Goal: Task Accomplishment & Management: Manage account settings

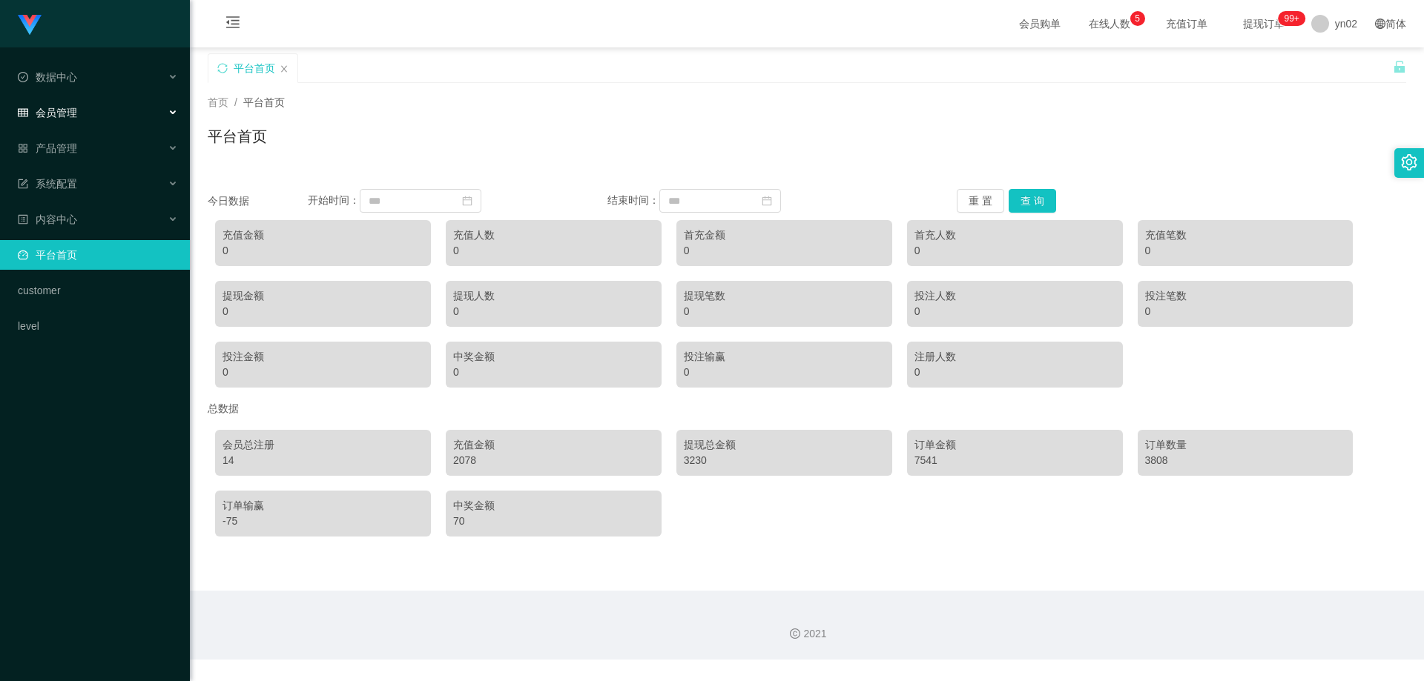
click at [84, 112] on div "会员管理" at bounding box center [95, 113] width 190 height 30
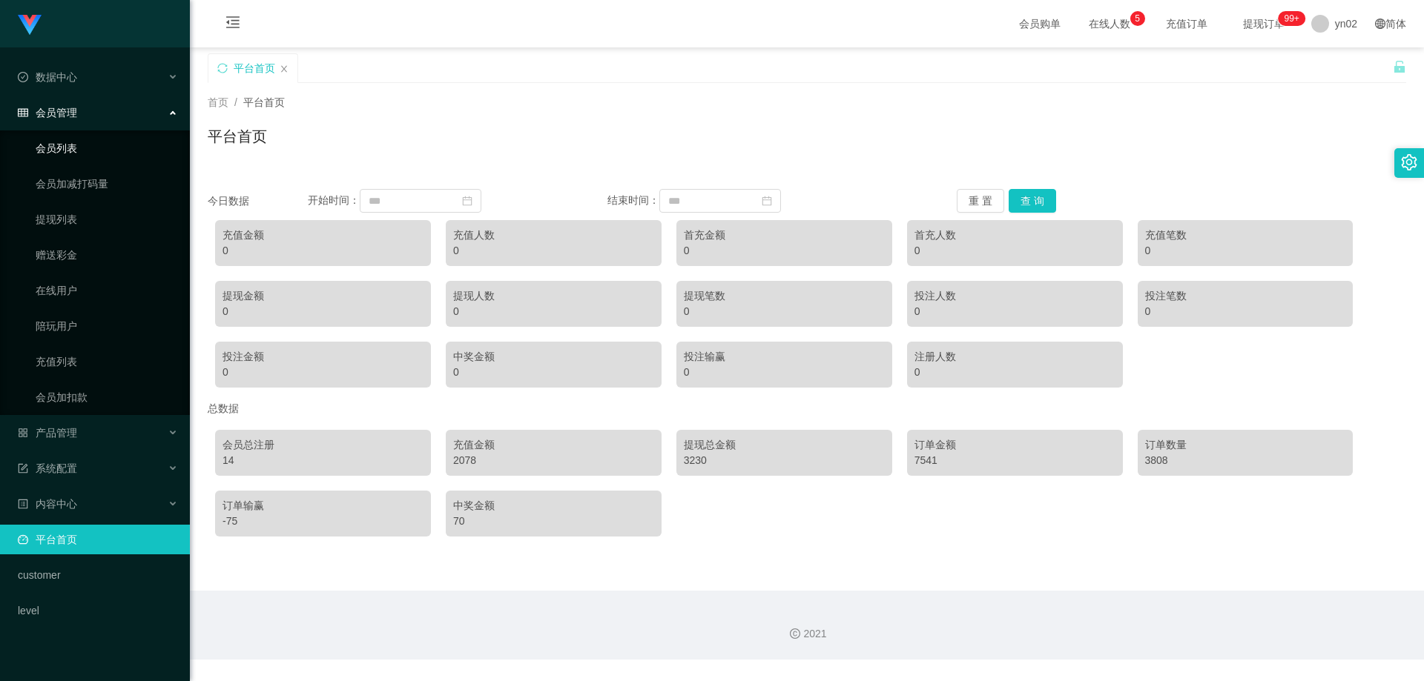
click at [82, 141] on link "会员列表" at bounding box center [107, 148] width 142 height 30
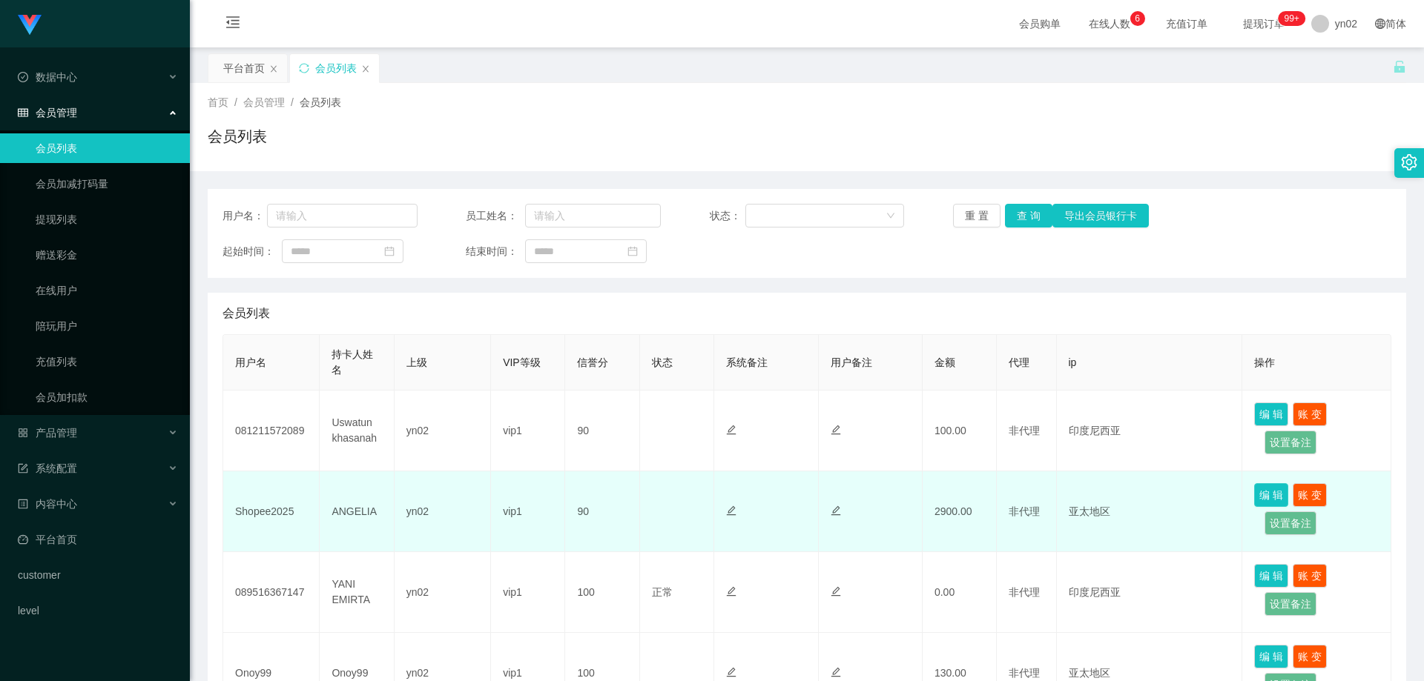
click at [1273, 486] on button "编 辑" at bounding box center [1271, 495] width 34 height 24
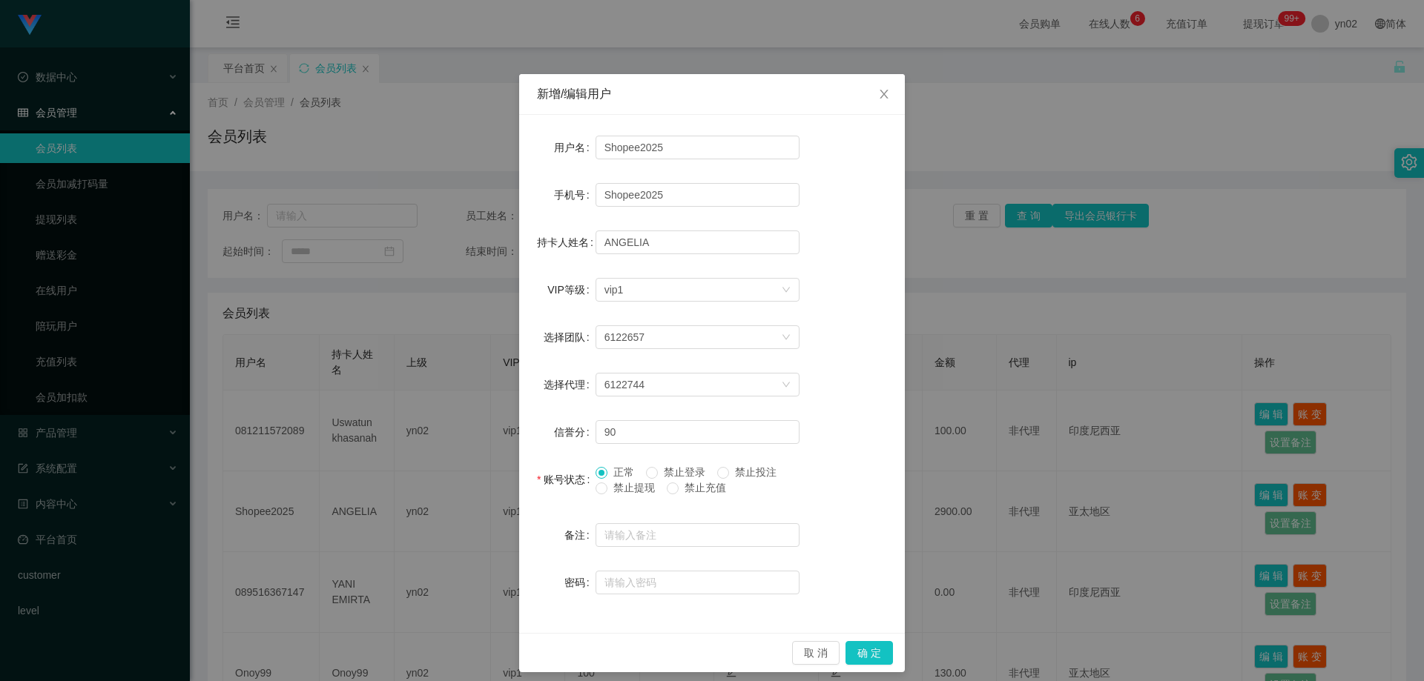
click at [607, 489] on span "禁止提现" at bounding box center [633, 488] width 53 height 12
drag, startPoint x: 856, startPoint y: 653, endPoint x: 851, endPoint y: 636, distance: 18.1
click at [857, 653] on button "确 定" at bounding box center [868, 653] width 47 height 24
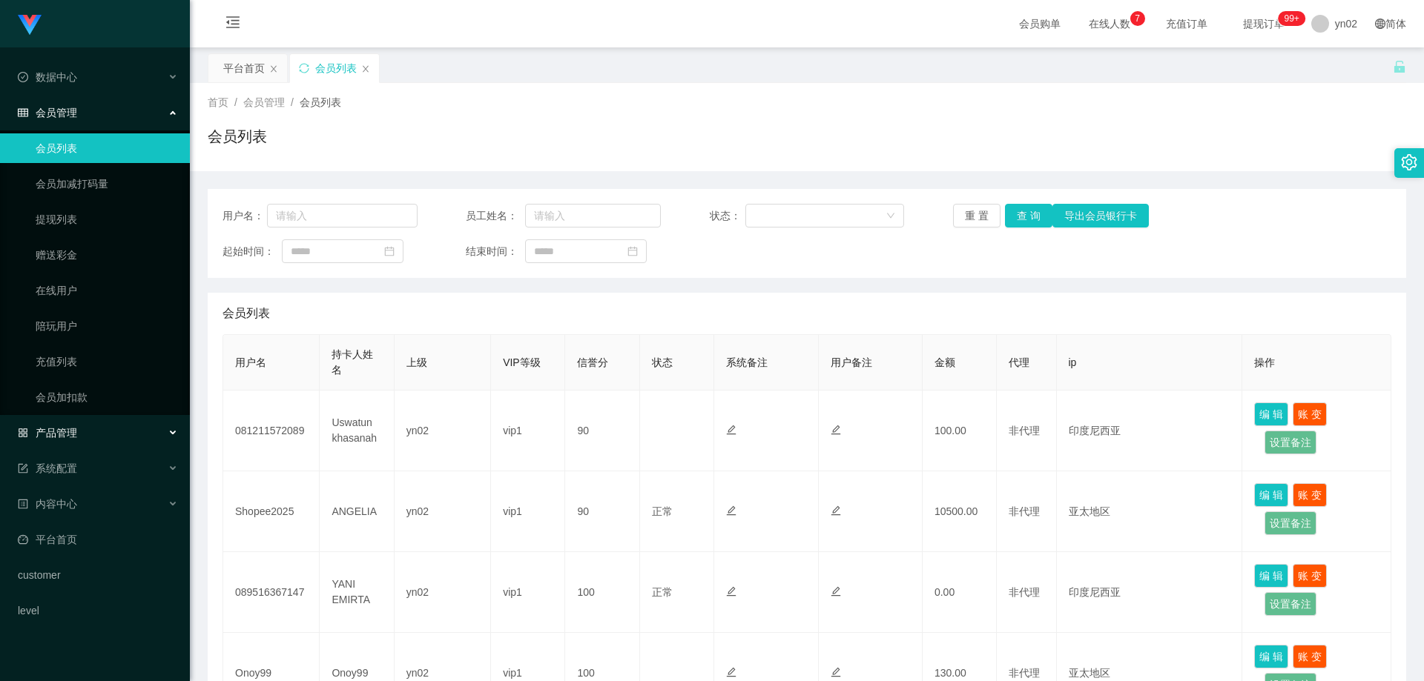
click at [95, 432] on div "产品管理" at bounding box center [95, 433] width 190 height 30
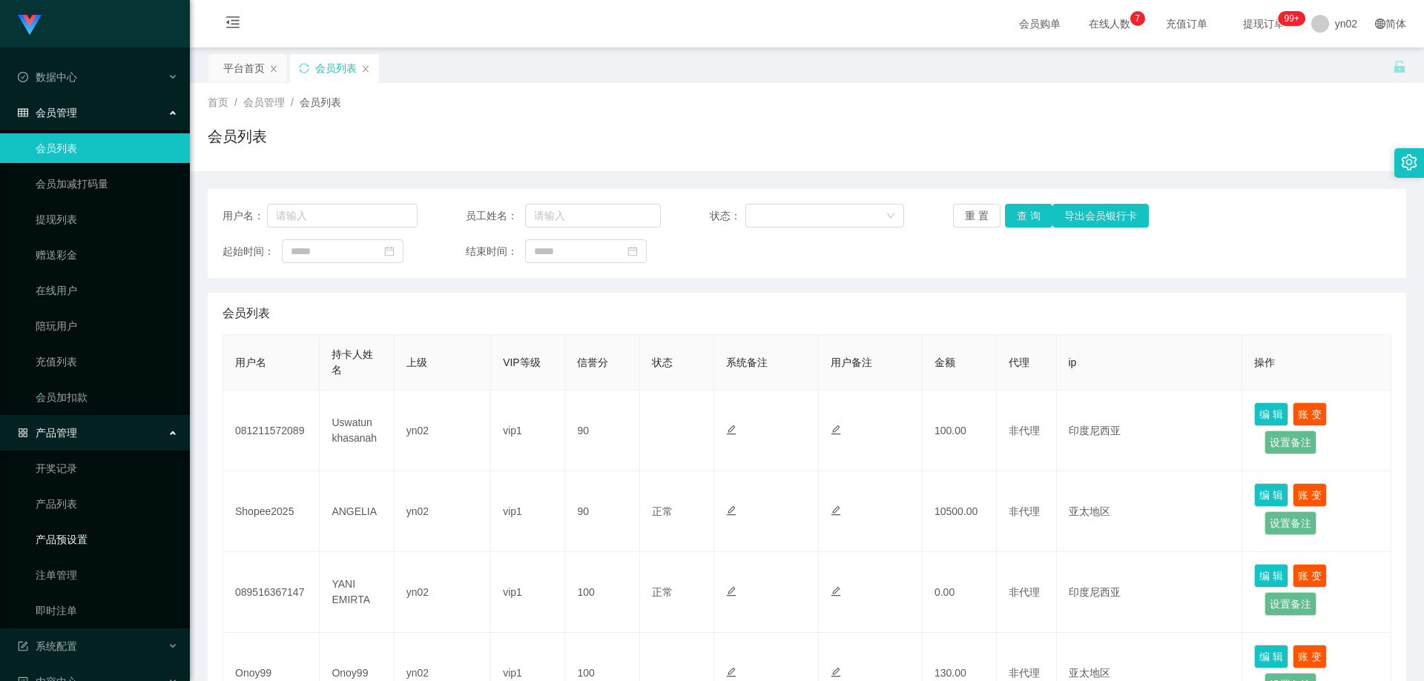
click at [85, 536] on link "产品预设置" at bounding box center [107, 540] width 142 height 30
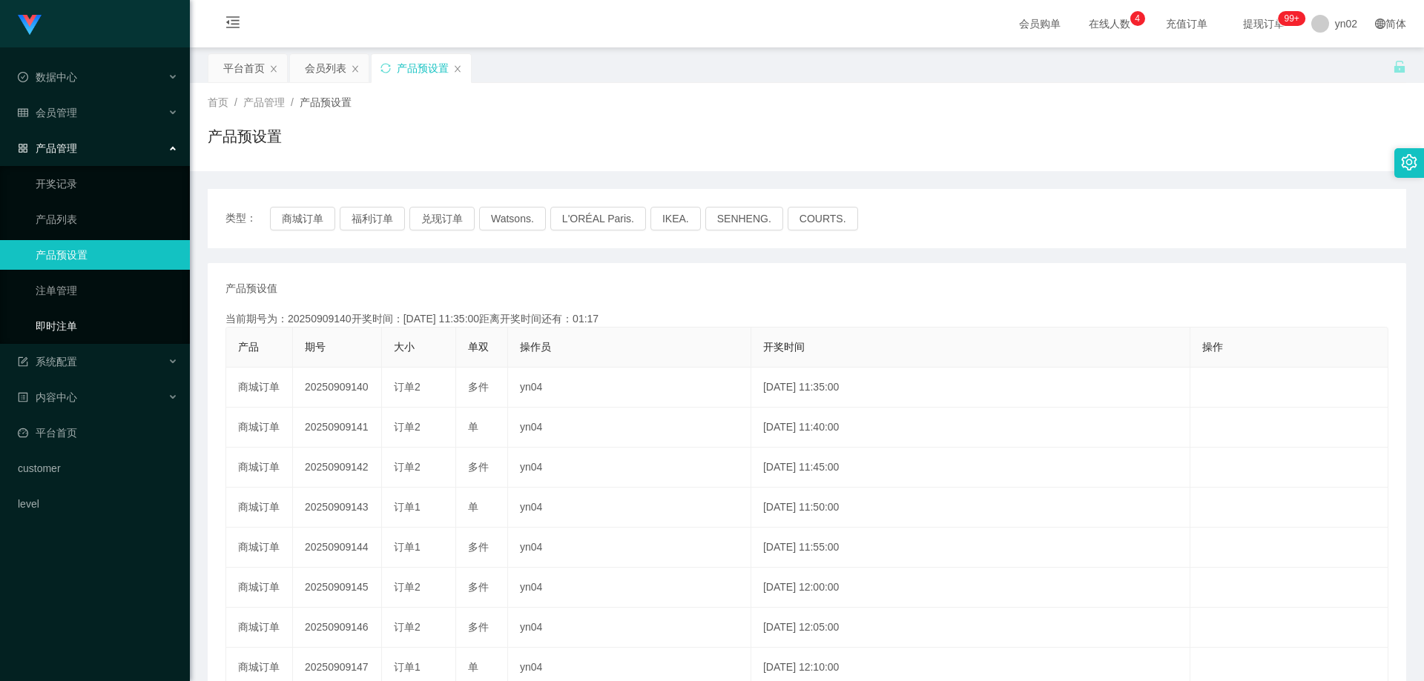
drag, startPoint x: 80, startPoint y: 331, endPoint x: 122, endPoint y: 129, distance: 206.8
click at [80, 331] on link "即时注单" at bounding box center [107, 326] width 142 height 30
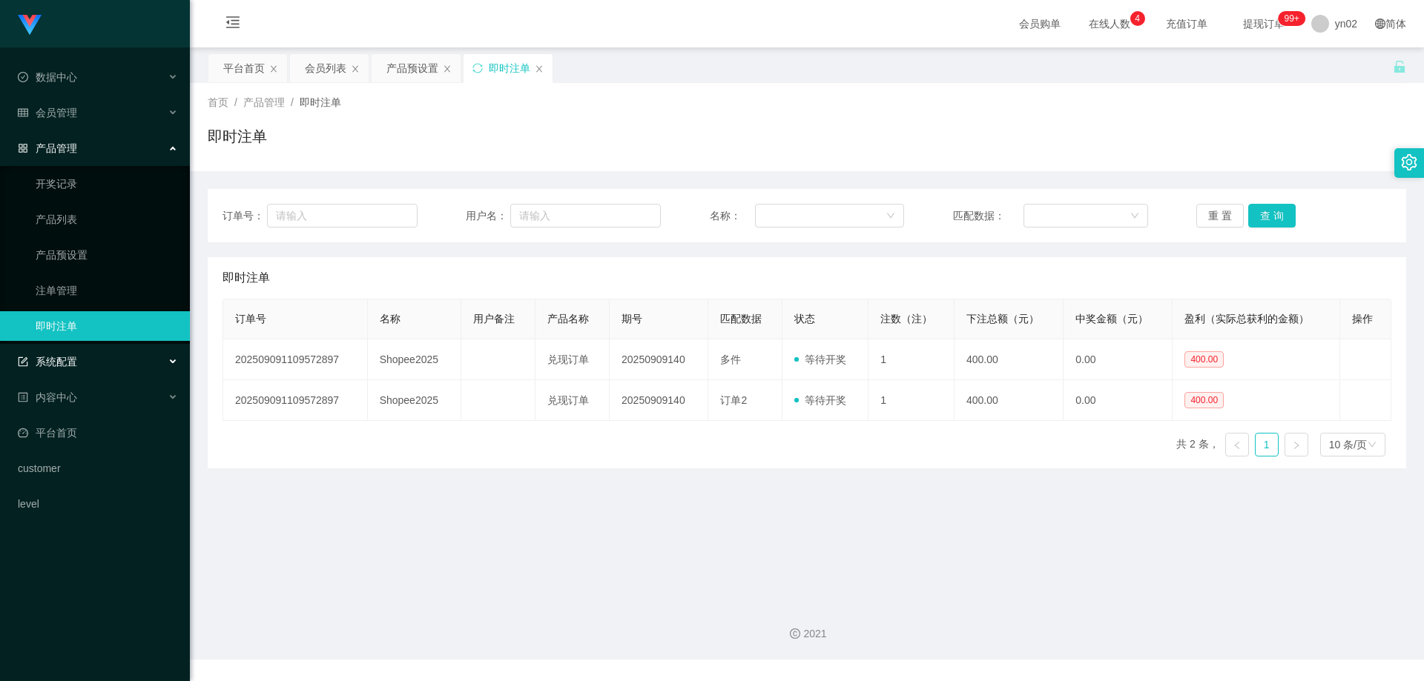
click at [77, 354] on div "系统配置" at bounding box center [95, 362] width 190 height 30
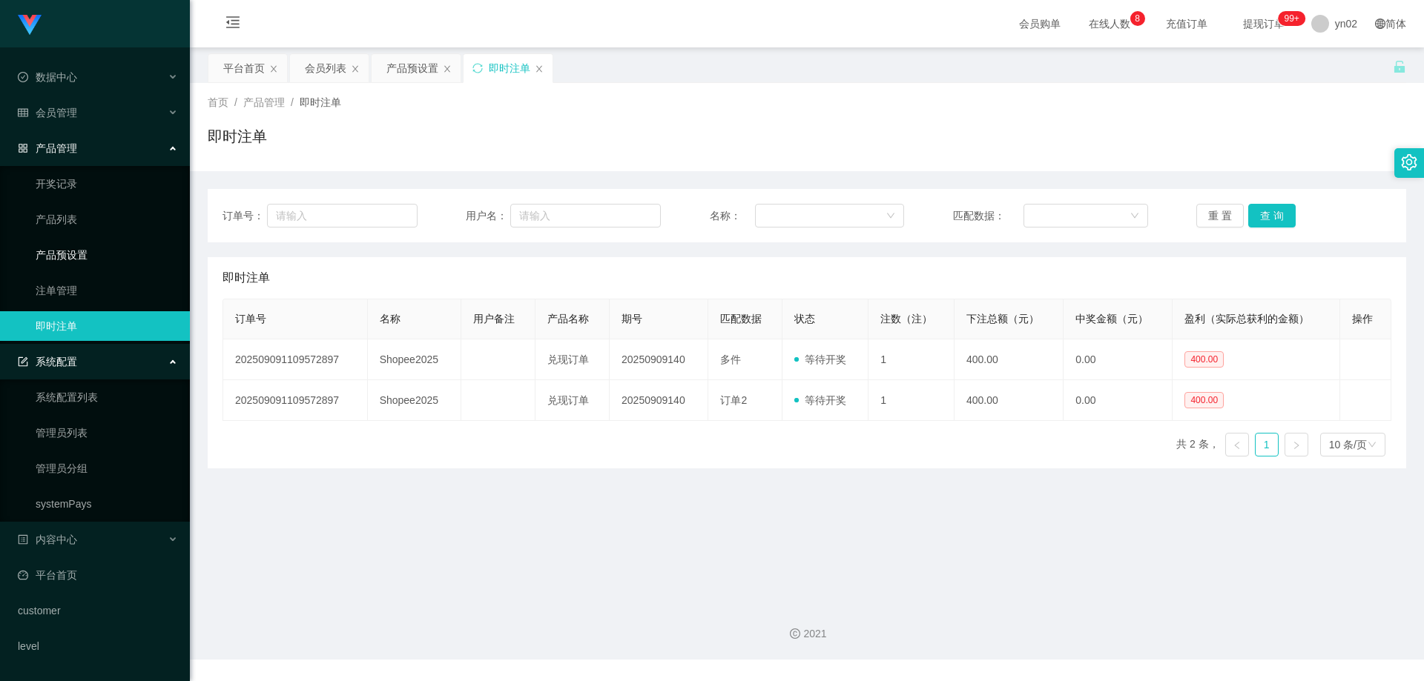
click at [93, 257] on link "产品预设置" at bounding box center [107, 255] width 142 height 30
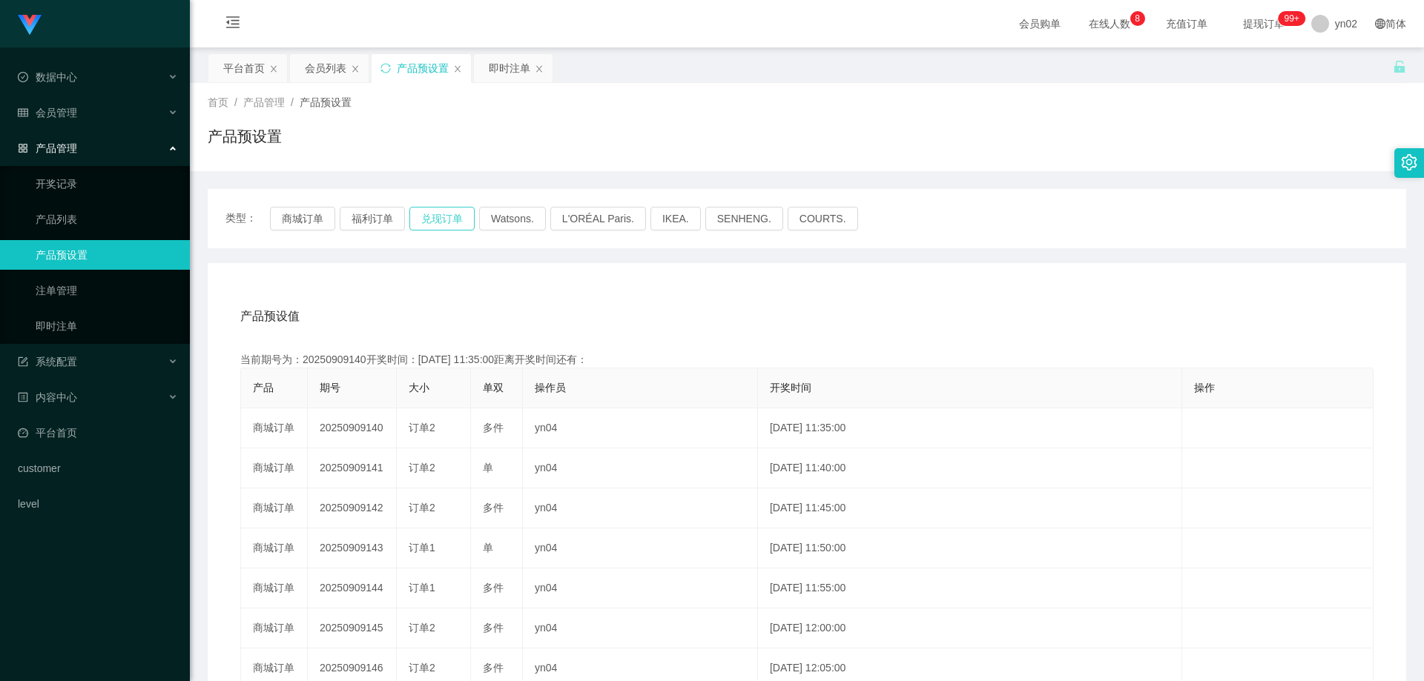
click at [447, 219] on button "兑现订单" at bounding box center [441, 219] width 65 height 24
click at [297, 211] on button "商城订单" at bounding box center [302, 219] width 65 height 24
click at [56, 317] on link "即时注单" at bounding box center [107, 326] width 142 height 30
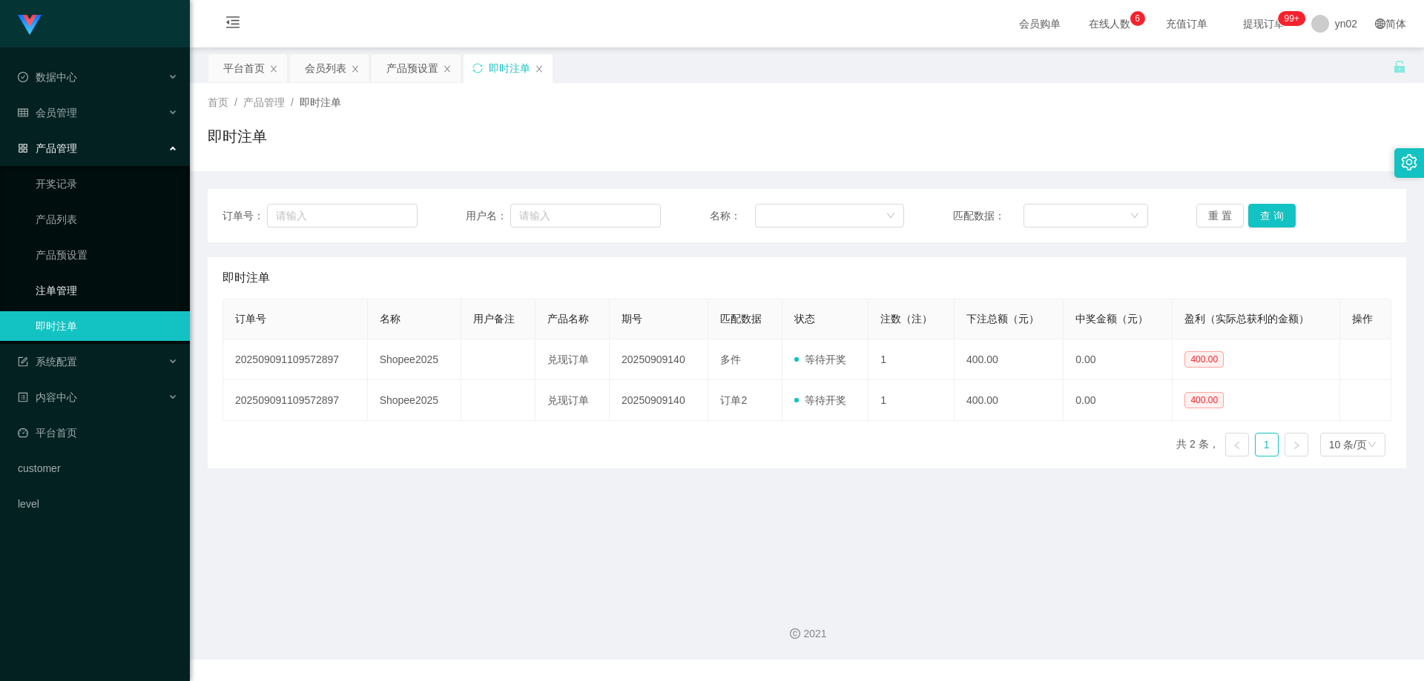
drag, startPoint x: 66, startPoint y: 296, endPoint x: 145, endPoint y: 301, distance: 79.5
click at [66, 296] on link "注单管理" at bounding box center [107, 291] width 142 height 30
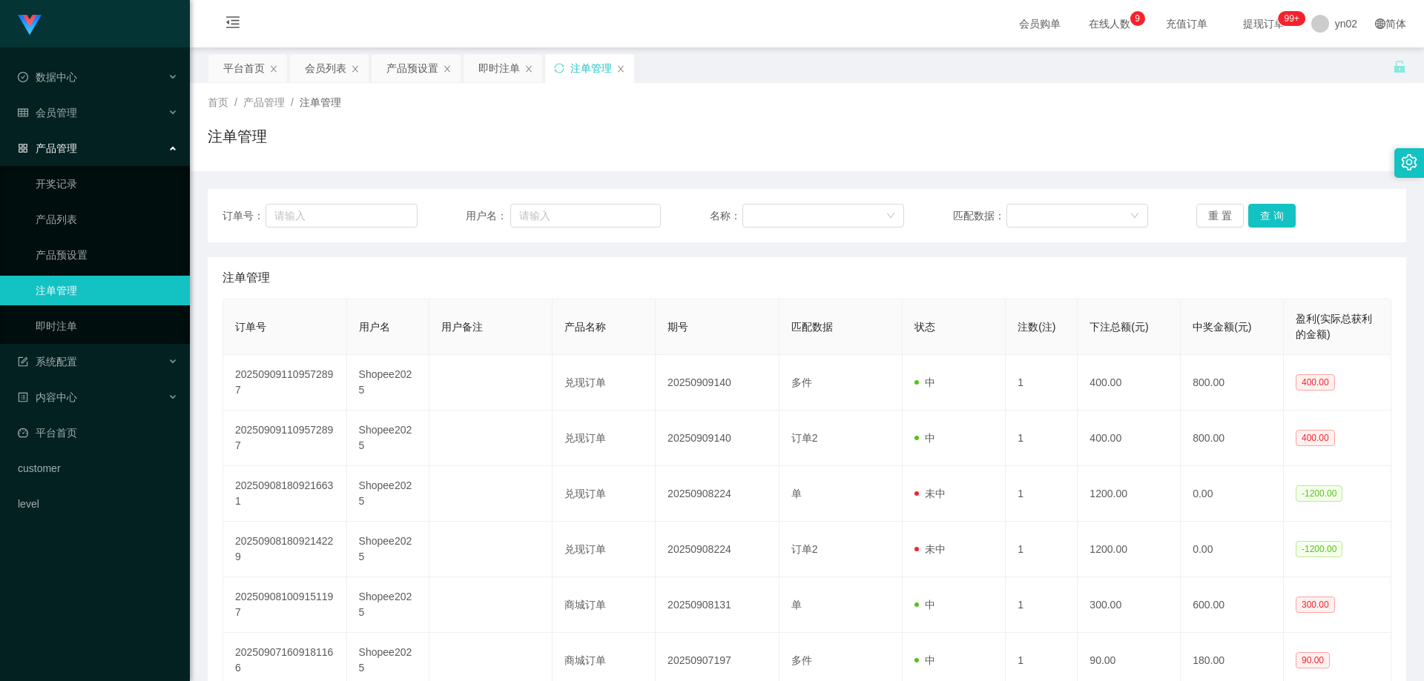
click at [77, 129] on li "会员管理" at bounding box center [95, 114] width 190 height 33
click at [56, 119] on span "会员管理" at bounding box center [47, 113] width 59 height 12
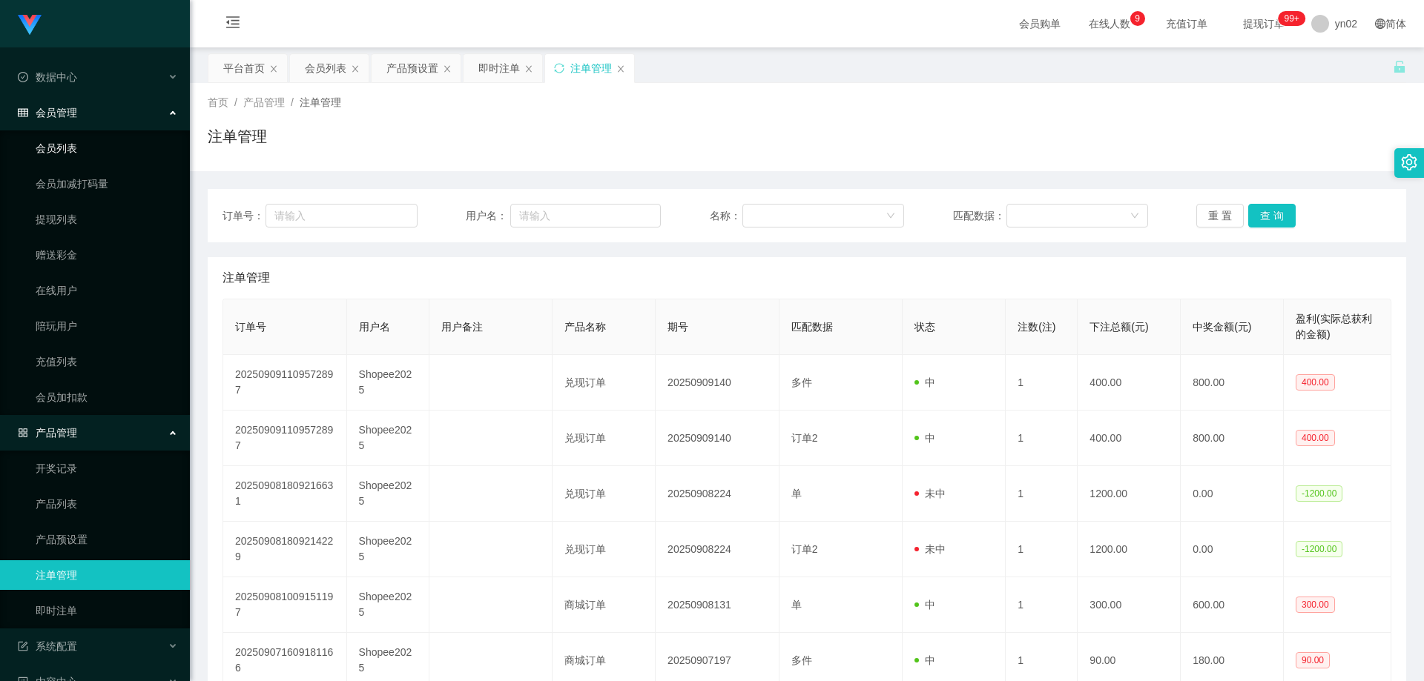
click at [73, 149] on link "会员列表" at bounding box center [107, 148] width 142 height 30
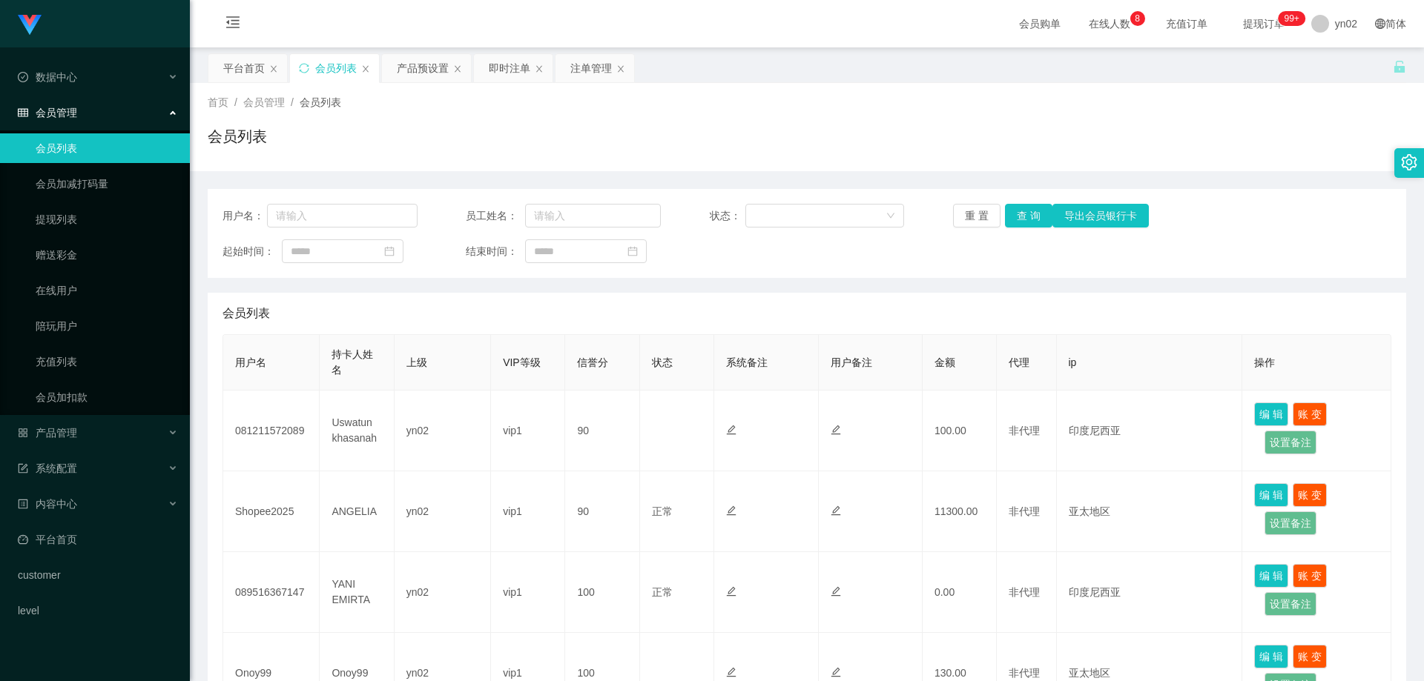
scroll to position [148, 0]
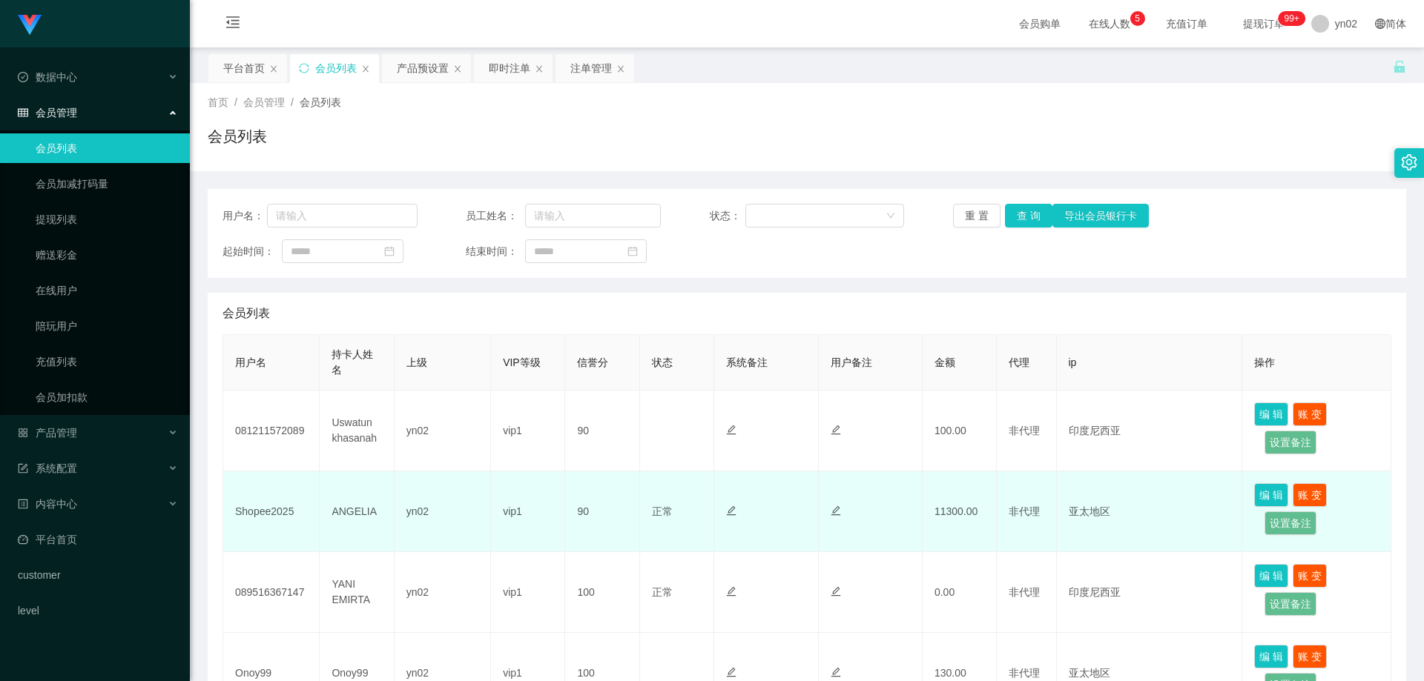
scroll to position [74, 0]
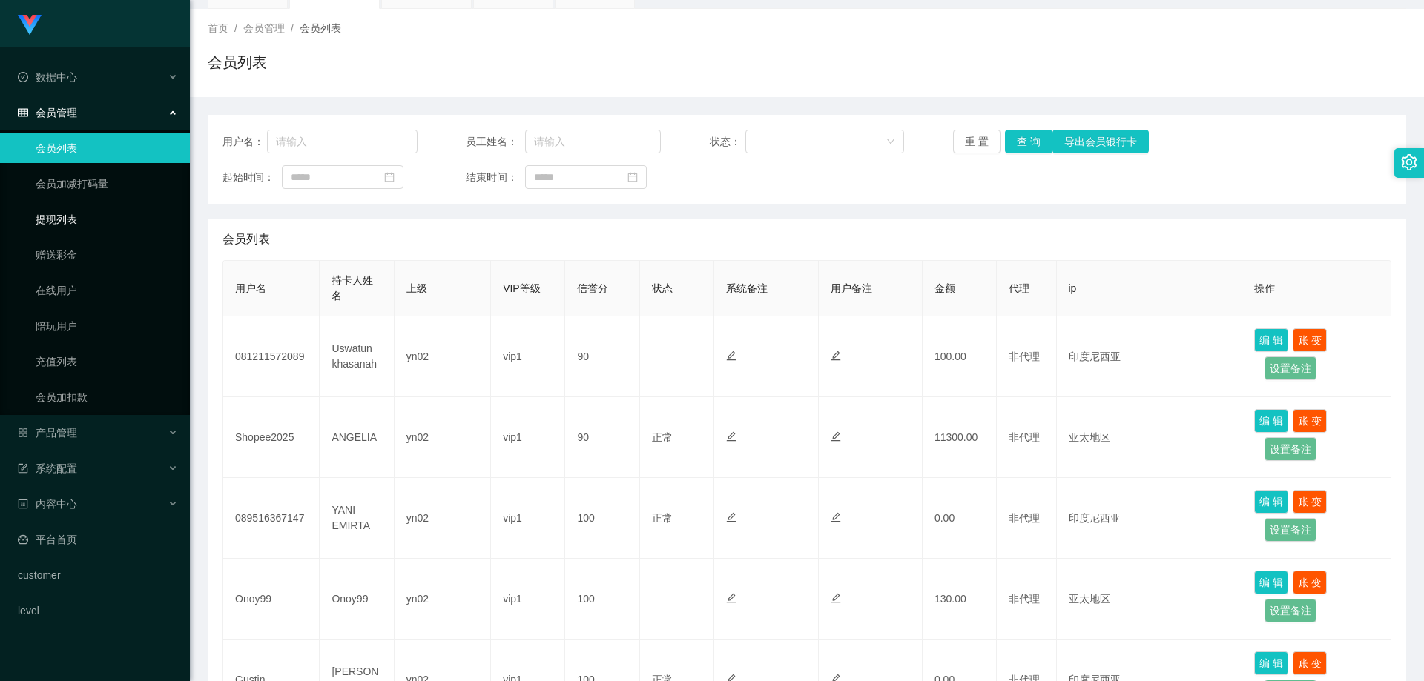
click at [82, 225] on link "提现列表" at bounding box center [107, 220] width 142 height 30
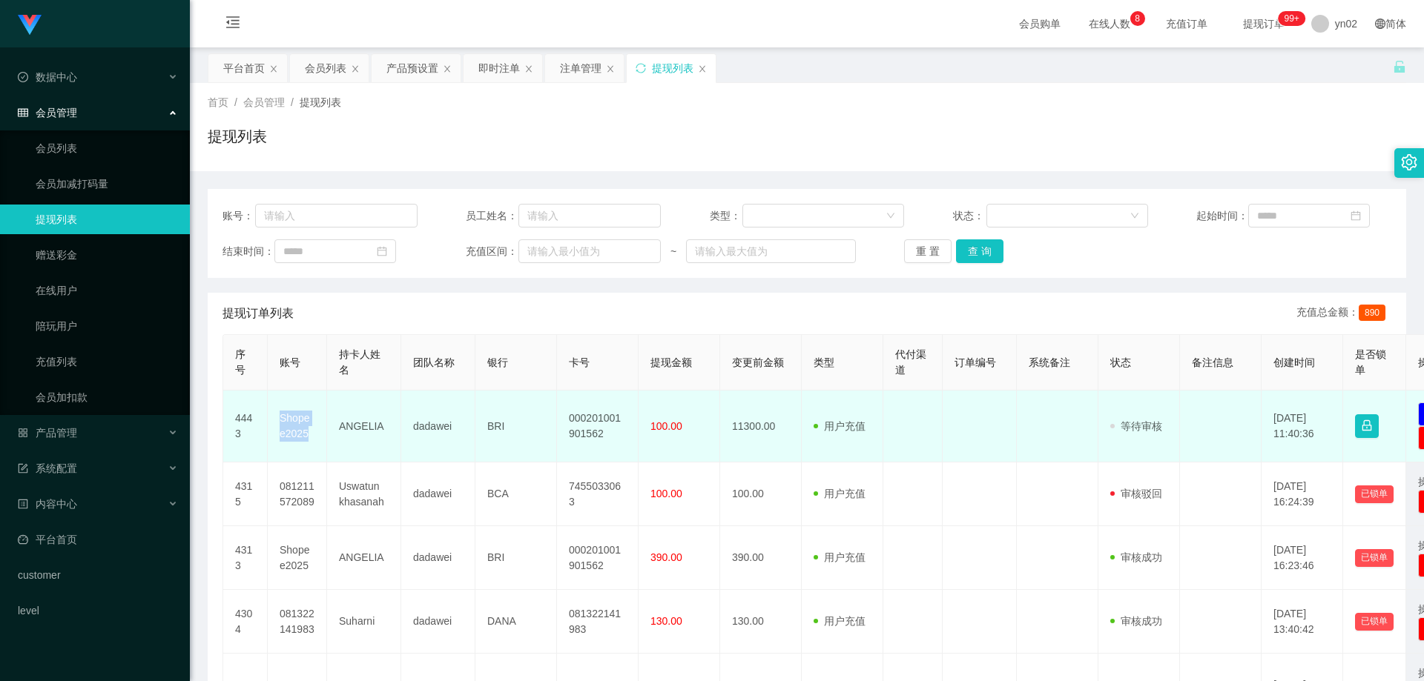
drag, startPoint x: 308, startPoint y: 434, endPoint x: 278, endPoint y: 425, distance: 31.0
click at [278, 425] on td "Shopee2025" at bounding box center [297, 427] width 59 height 72
copy td "Shopee2025"
click at [337, 435] on td "ANGELIA" at bounding box center [364, 427] width 74 height 72
click at [311, 435] on td "Shopee2025" at bounding box center [297, 427] width 59 height 72
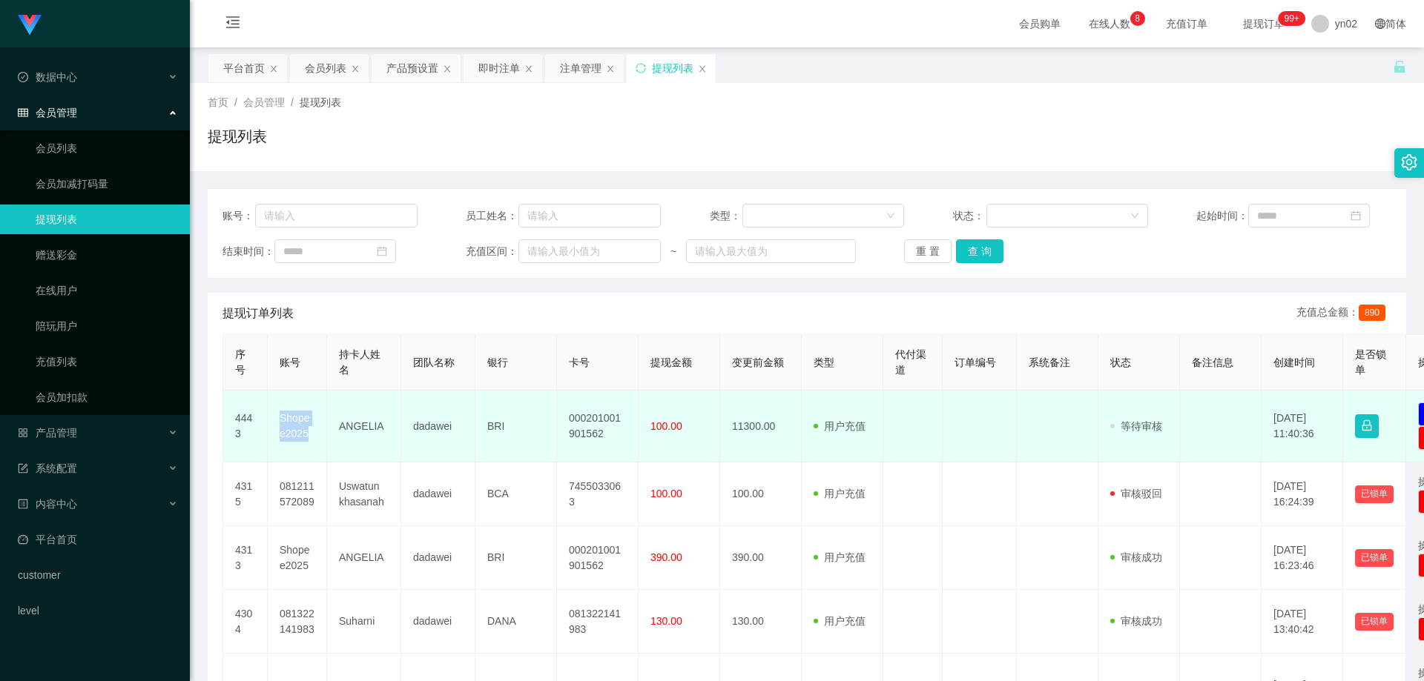
drag, startPoint x: 311, startPoint y: 435, endPoint x: 278, endPoint y: 420, distance: 36.8
click at [278, 420] on td "Shopee2025" at bounding box center [297, 427] width 59 height 72
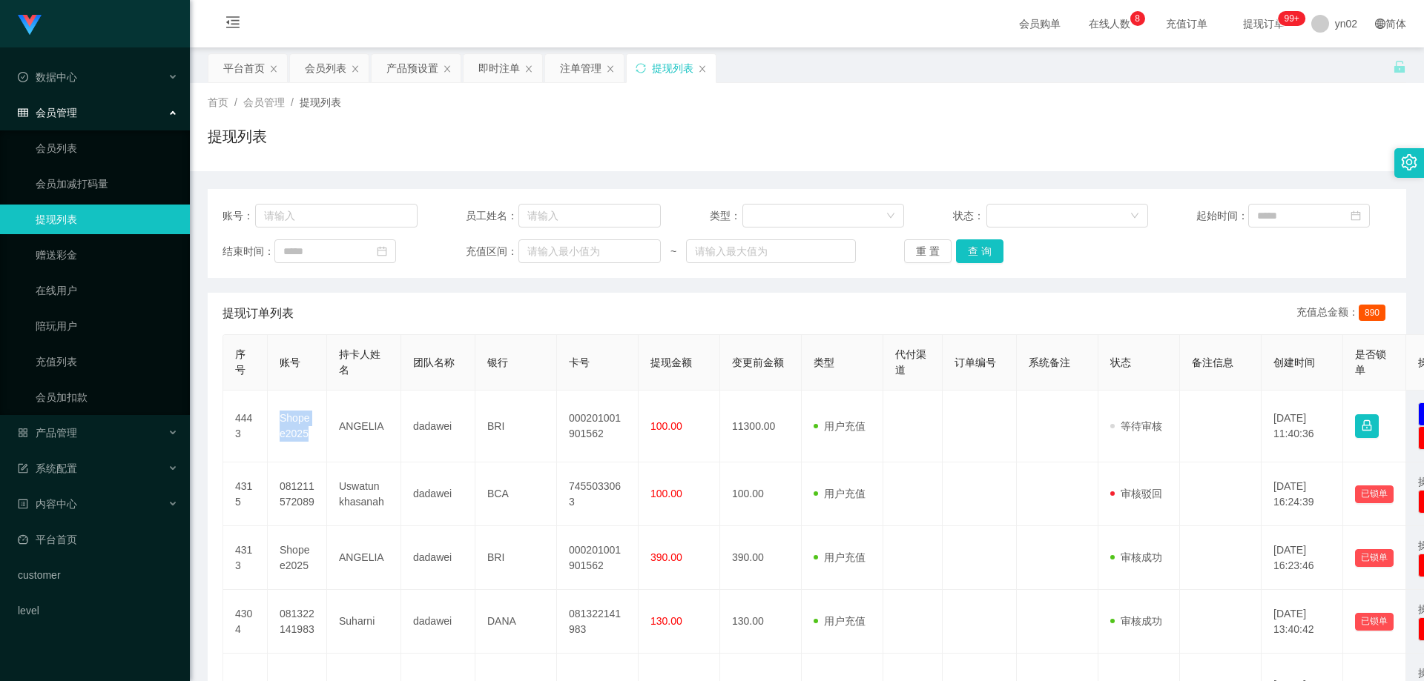
copy td "Shopee2025"
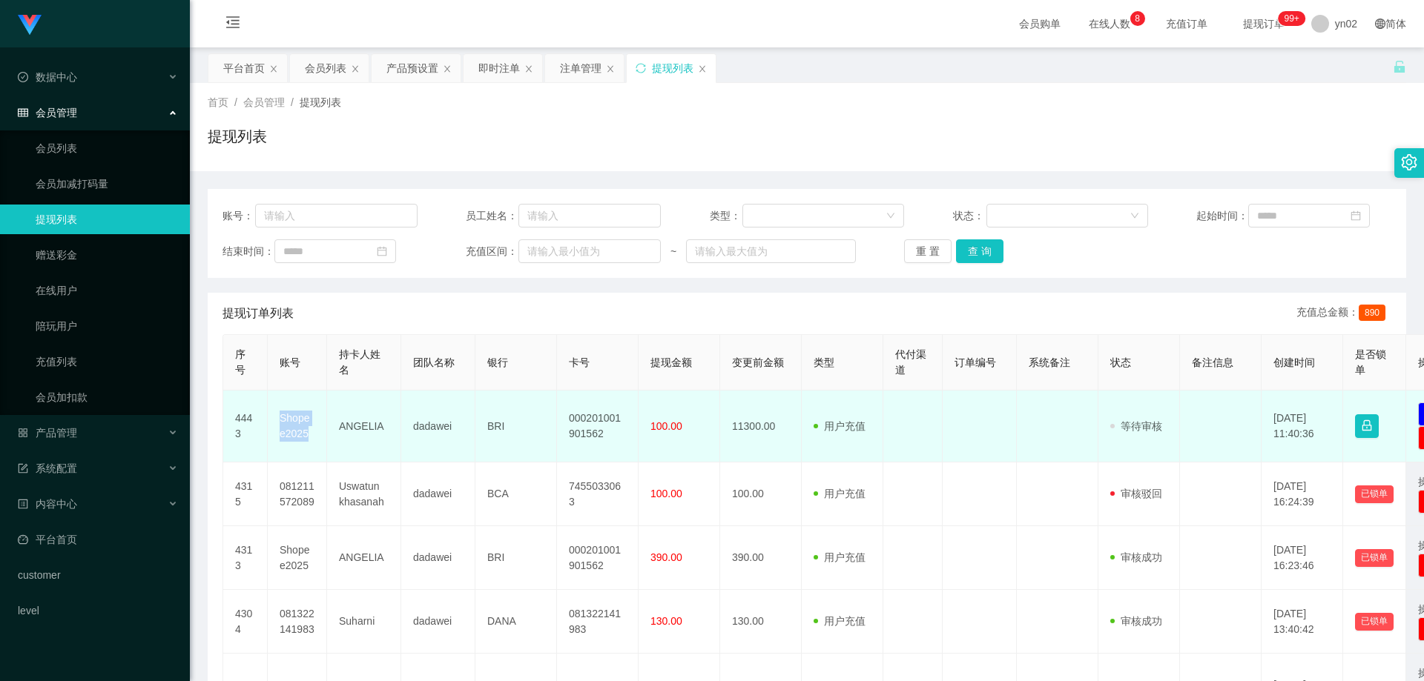
click at [310, 436] on td "Shopee2025" at bounding box center [297, 427] width 59 height 72
drag, startPoint x: 311, startPoint y: 437, endPoint x: 283, endPoint y: 426, distance: 30.7
click at [283, 426] on td "Shopee2025" at bounding box center [297, 427] width 59 height 72
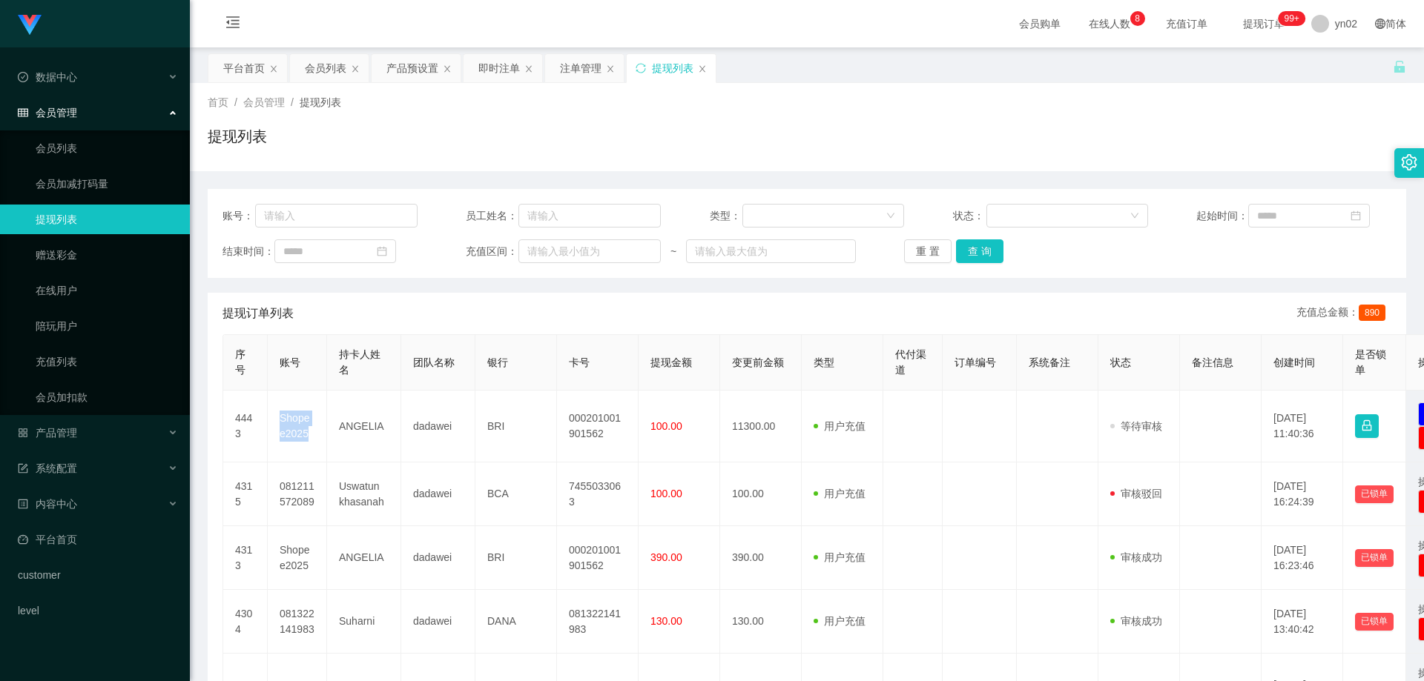
copy td "Shopee2025"
click at [91, 149] on link "会员列表" at bounding box center [107, 148] width 142 height 30
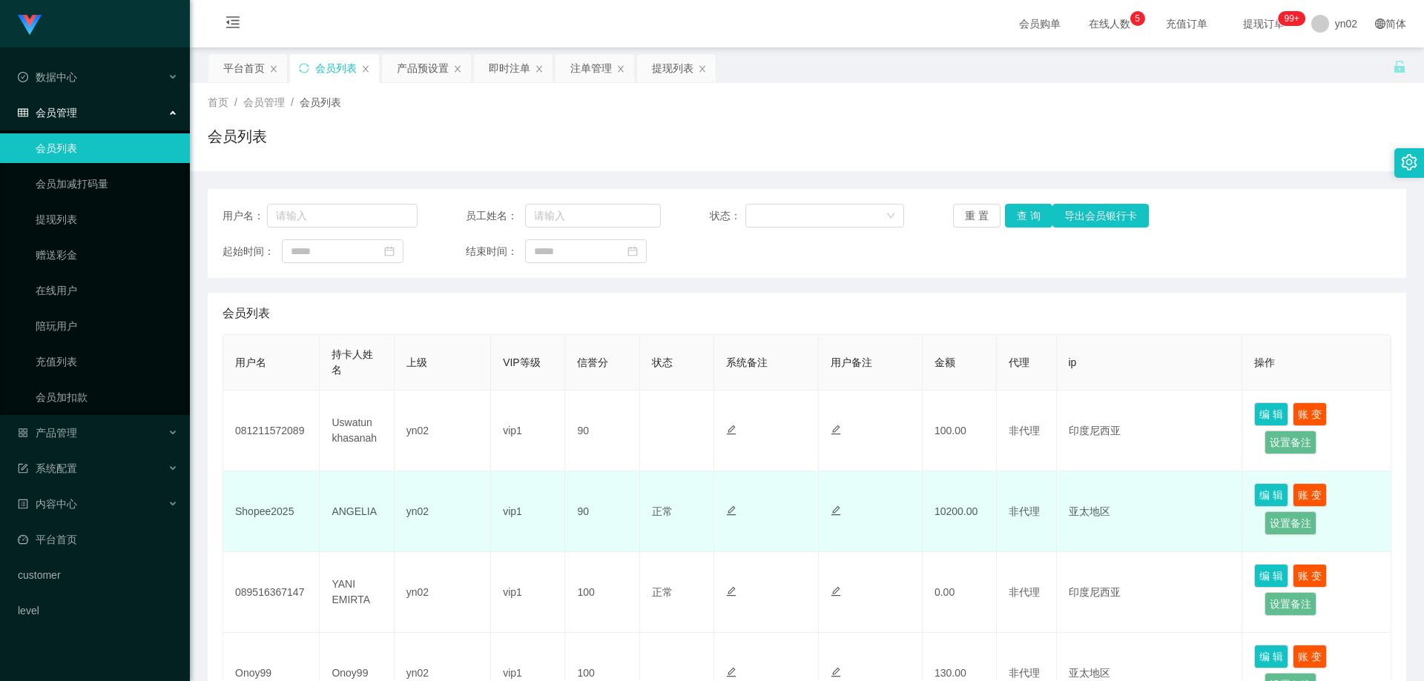
scroll to position [74, 0]
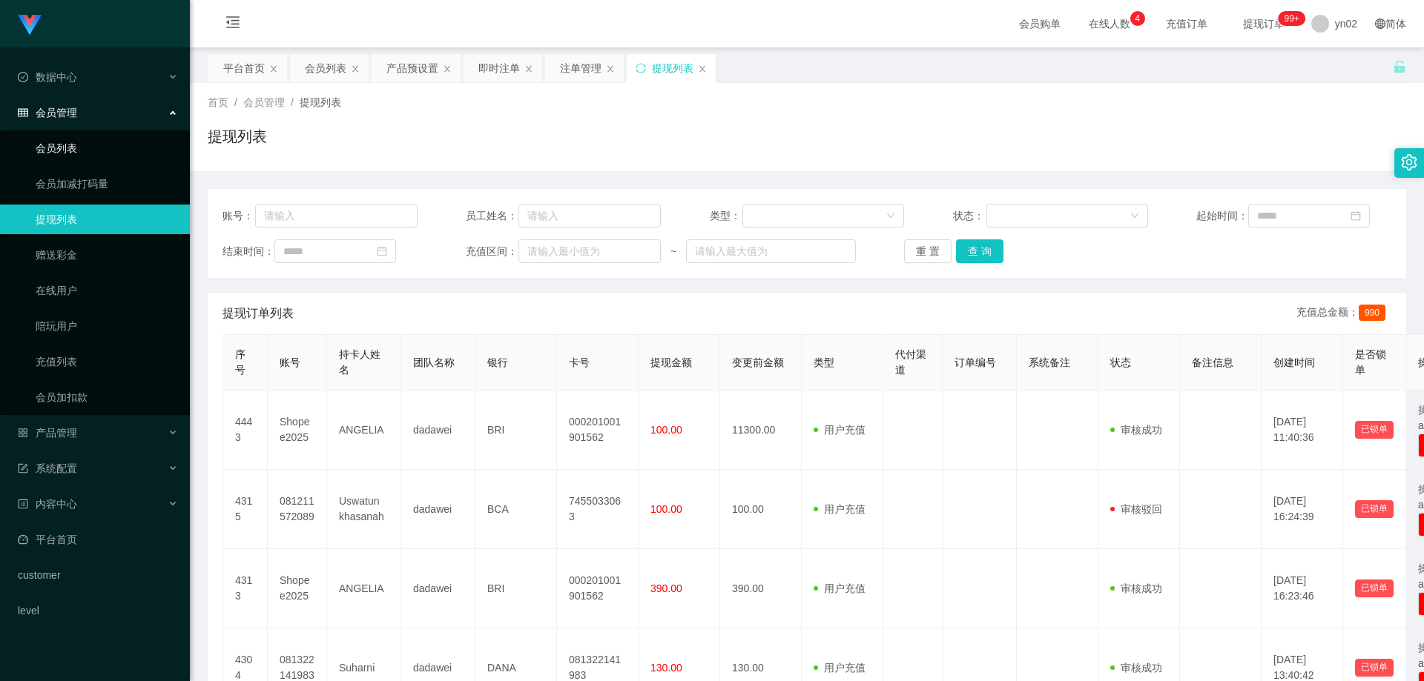
click at [91, 139] on link "会员列表" at bounding box center [107, 148] width 142 height 30
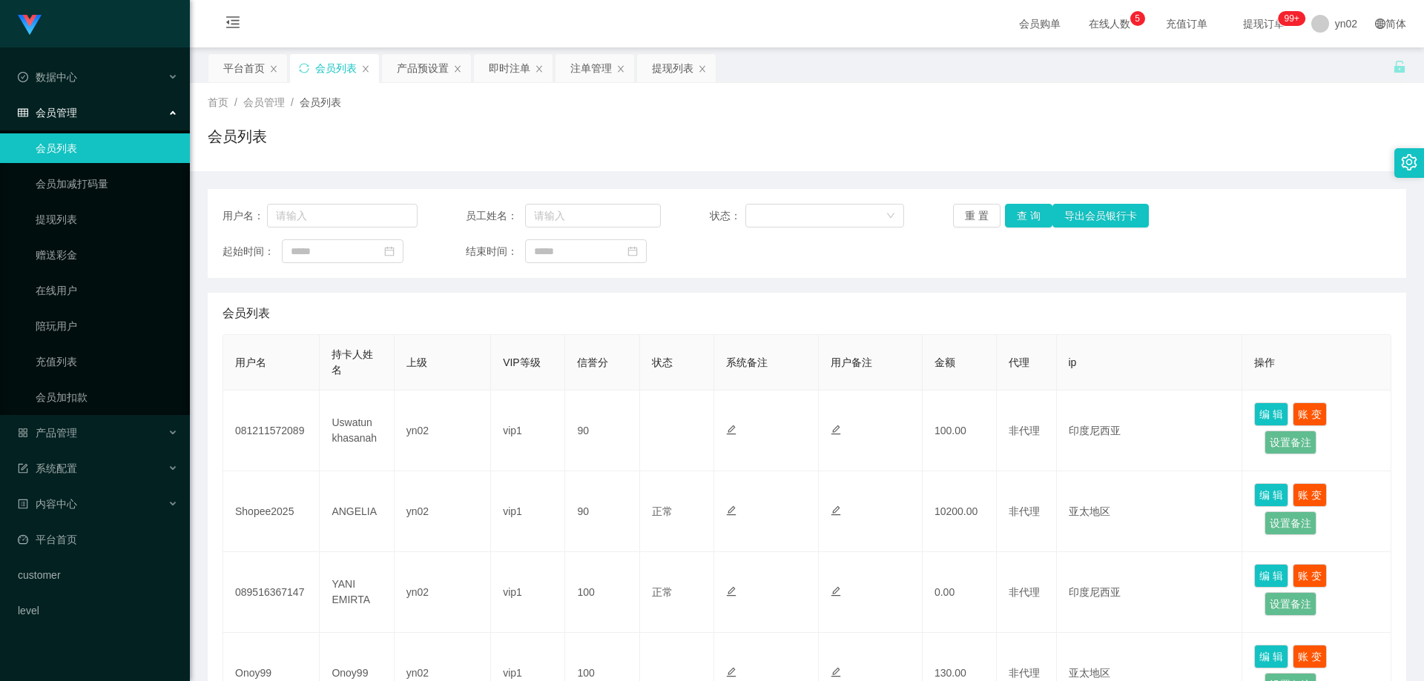
scroll to position [74, 0]
click at [93, 213] on link "提现列表" at bounding box center [107, 220] width 142 height 30
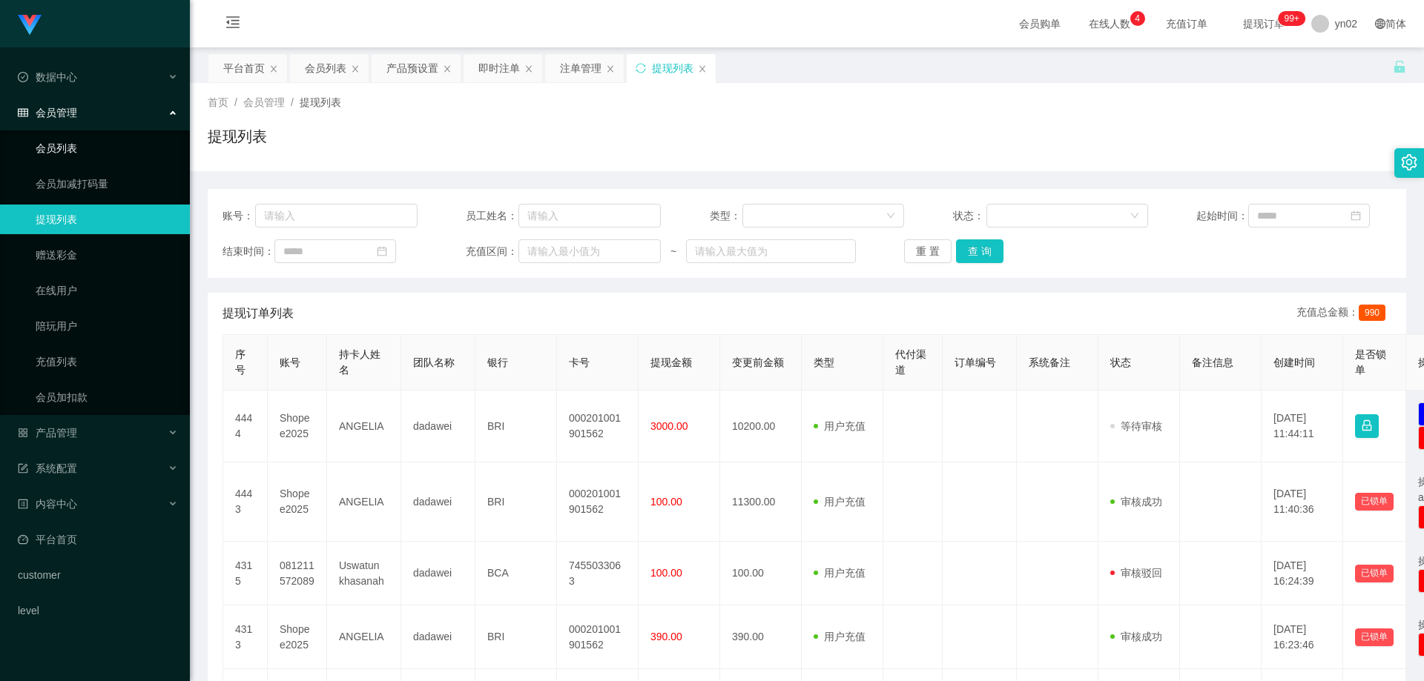
drag, startPoint x: 76, startPoint y: 147, endPoint x: 108, endPoint y: 158, distance: 33.1
click at [76, 147] on link "会员列表" at bounding box center [107, 148] width 142 height 30
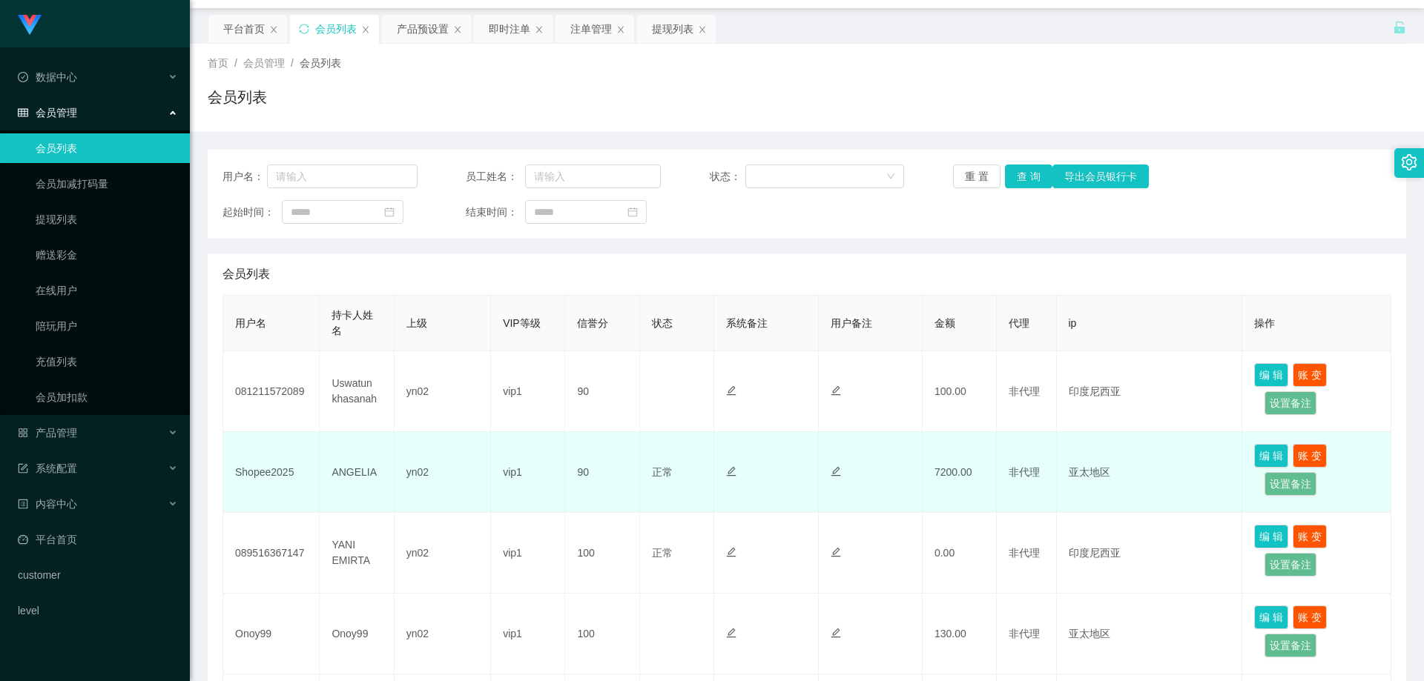
scroll to position [74, 0]
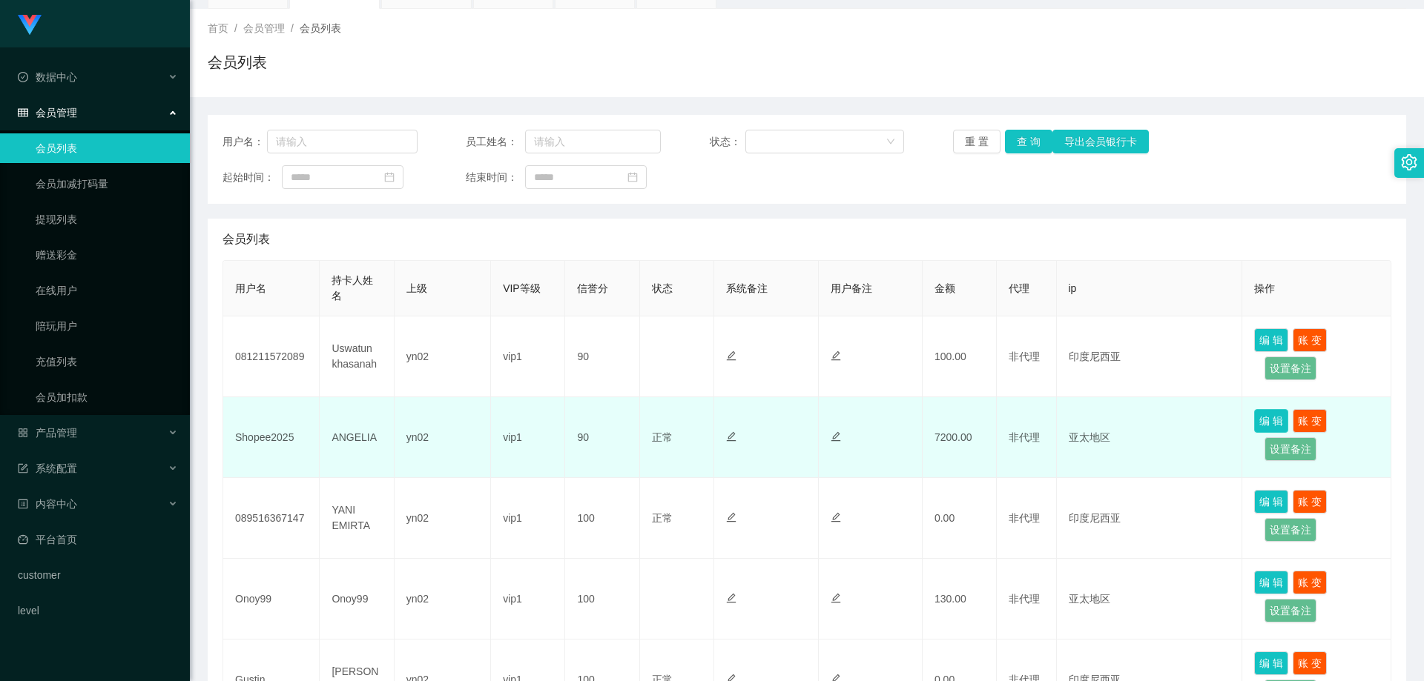
click at [1266, 423] on button "编 辑" at bounding box center [1271, 421] width 34 height 24
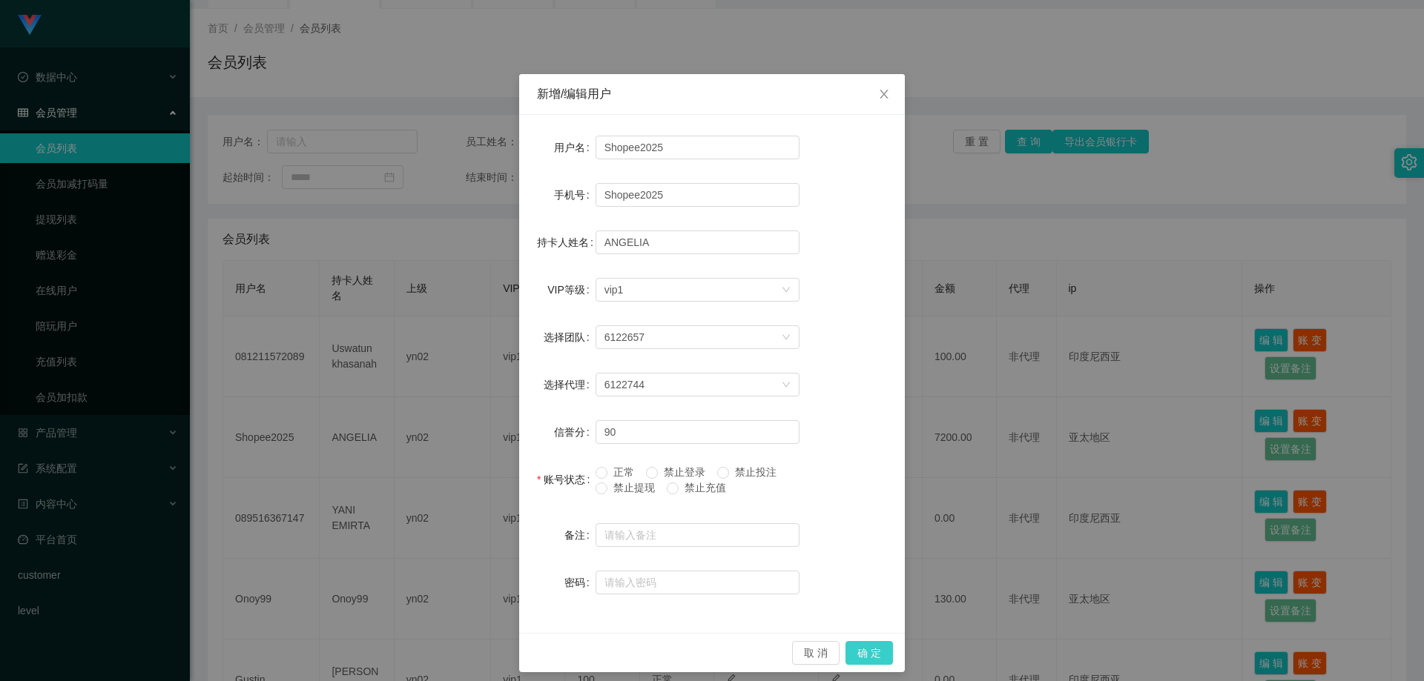
click at [872, 657] on button "确 定" at bounding box center [868, 653] width 47 height 24
